Goal: Task Accomplishment & Management: Manage account settings

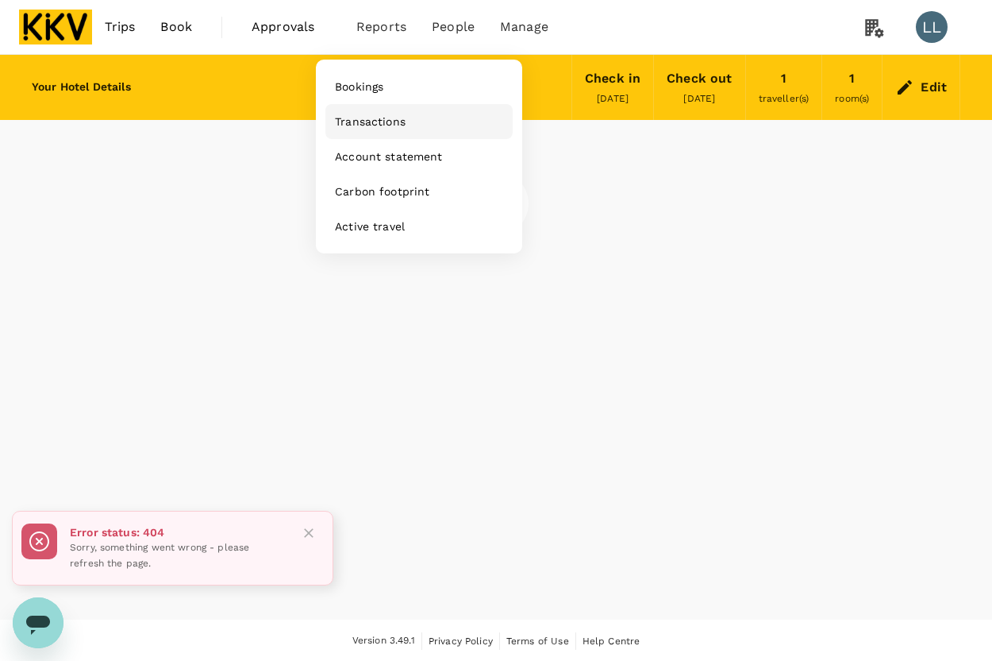
click at [368, 123] on span "Transactions" at bounding box center [370, 122] width 71 height 16
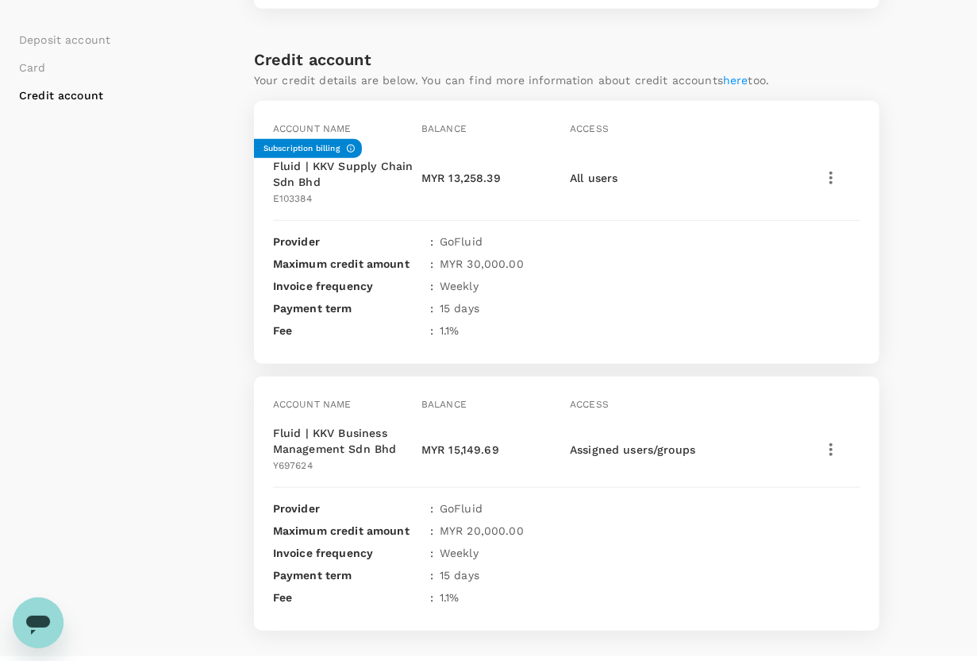
scroll to position [704, 0]
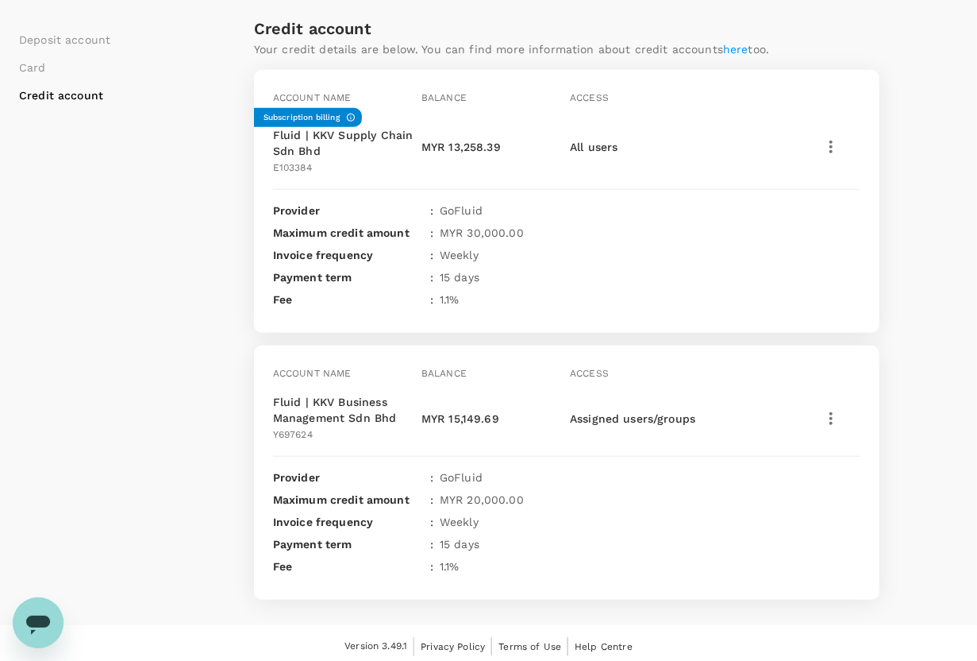
click at [935, 288] on div "Deposit account Card Credit account Deposit account Add deposit account Total b…" at bounding box center [488, 27] width 939 height 1142
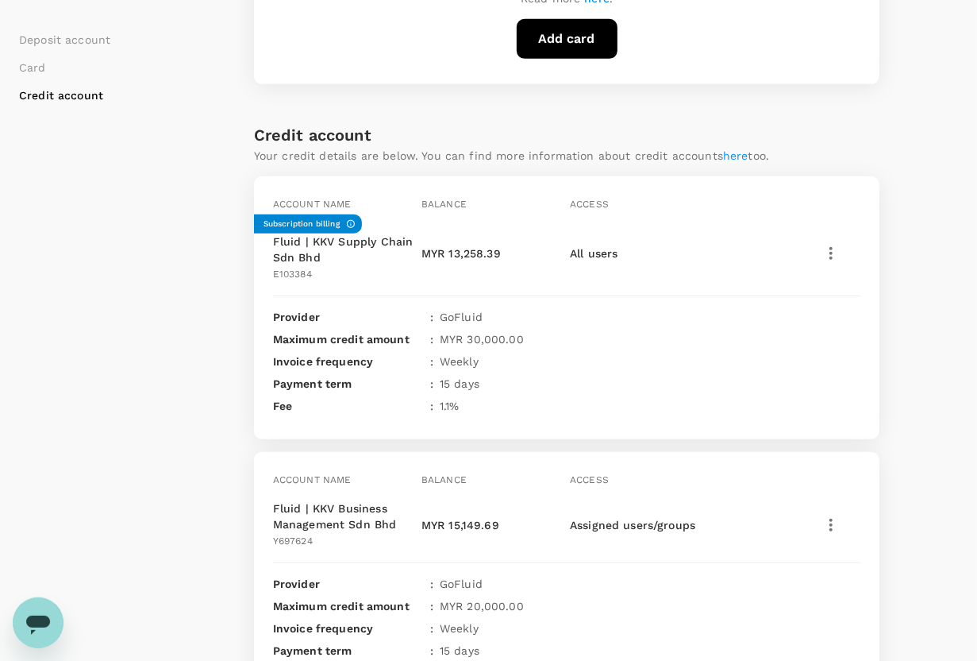
scroll to position [605, 0]
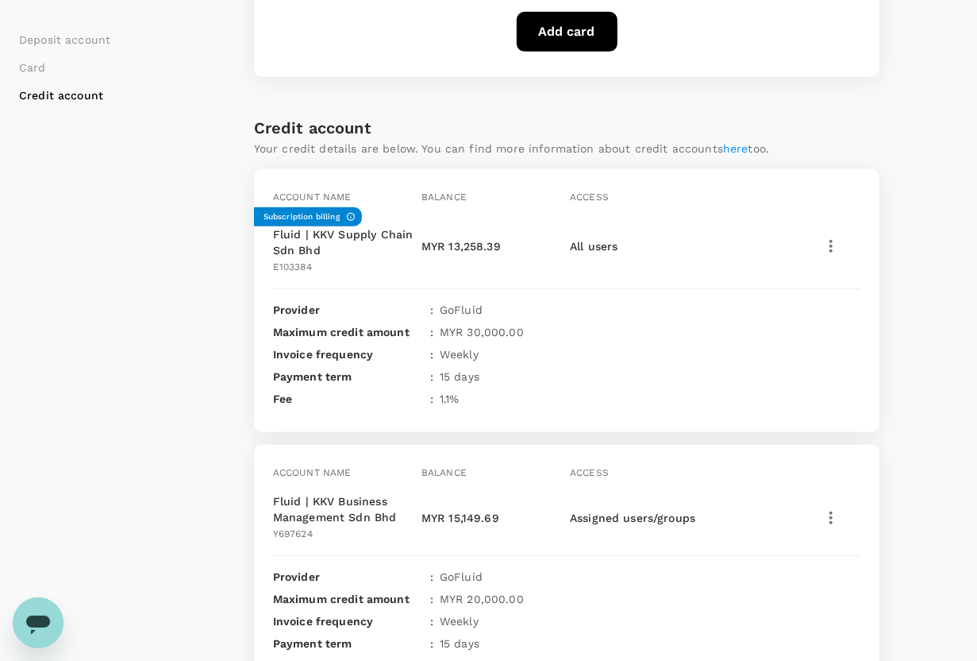
click at [934, 256] on div "Deposit account Card Credit account Deposit account Add deposit account Total b…" at bounding box center [488, 126] width 939 height 1142
click at [909, 340] on div "Deposit account Card Credit account Deposit account Add deposit account Total b…" at bounding box center [488, 126] width 939 height 1142
click at [922, 422] on div "Deposit account Card Credit account Deposit account Add deposit account Total b…" at bounding box center [488, 126] width 939 height 1142
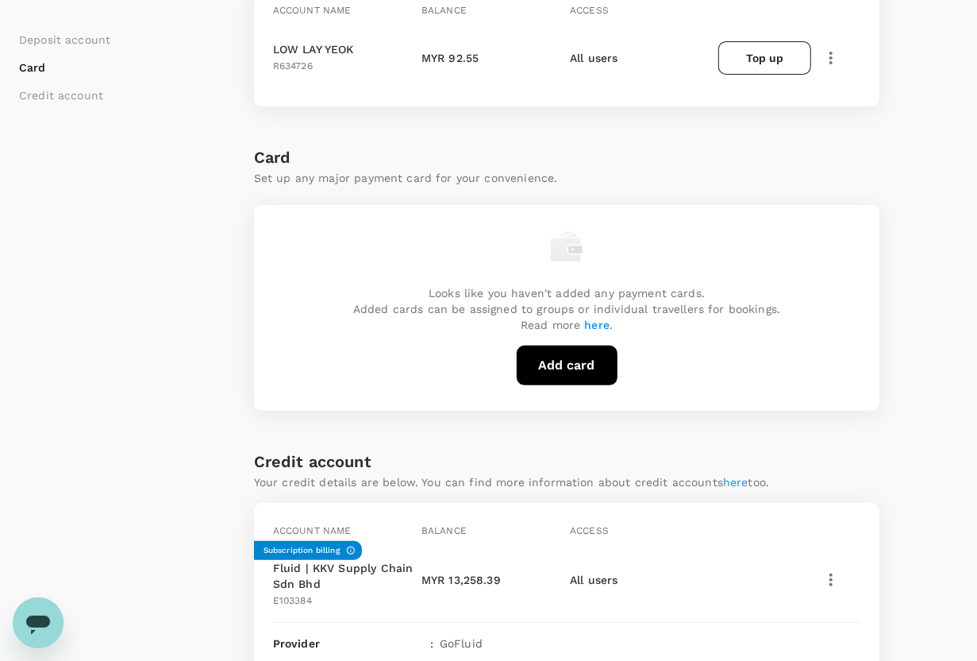
scroll to position [0, 0]
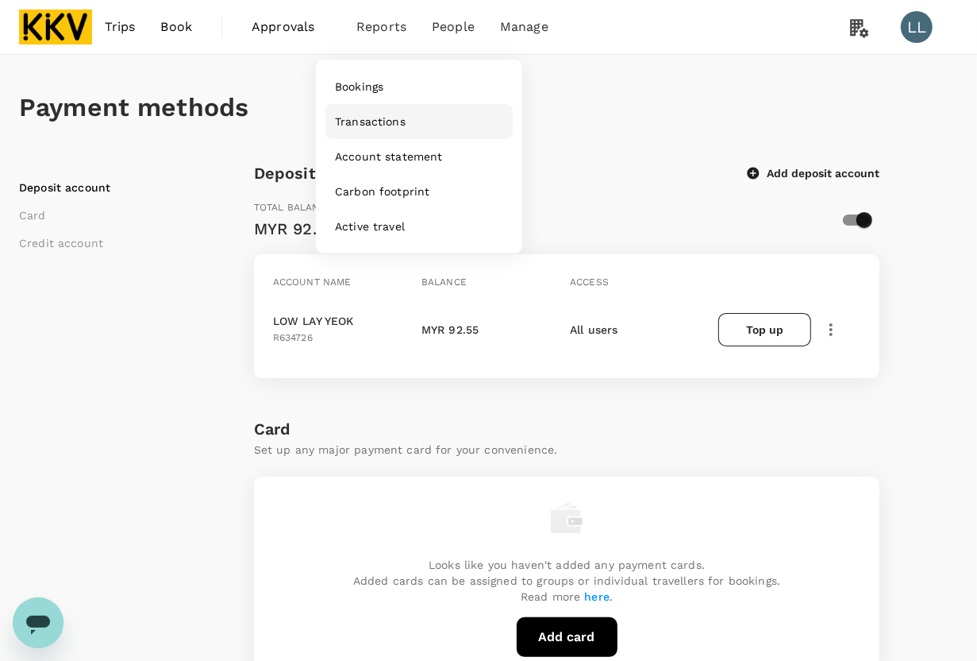
click at [372, 125] on span "Transactions" at bounding box center [370, 122] width 71 height 16
